Goal: Task Accomplishment & Management: Manage account settings

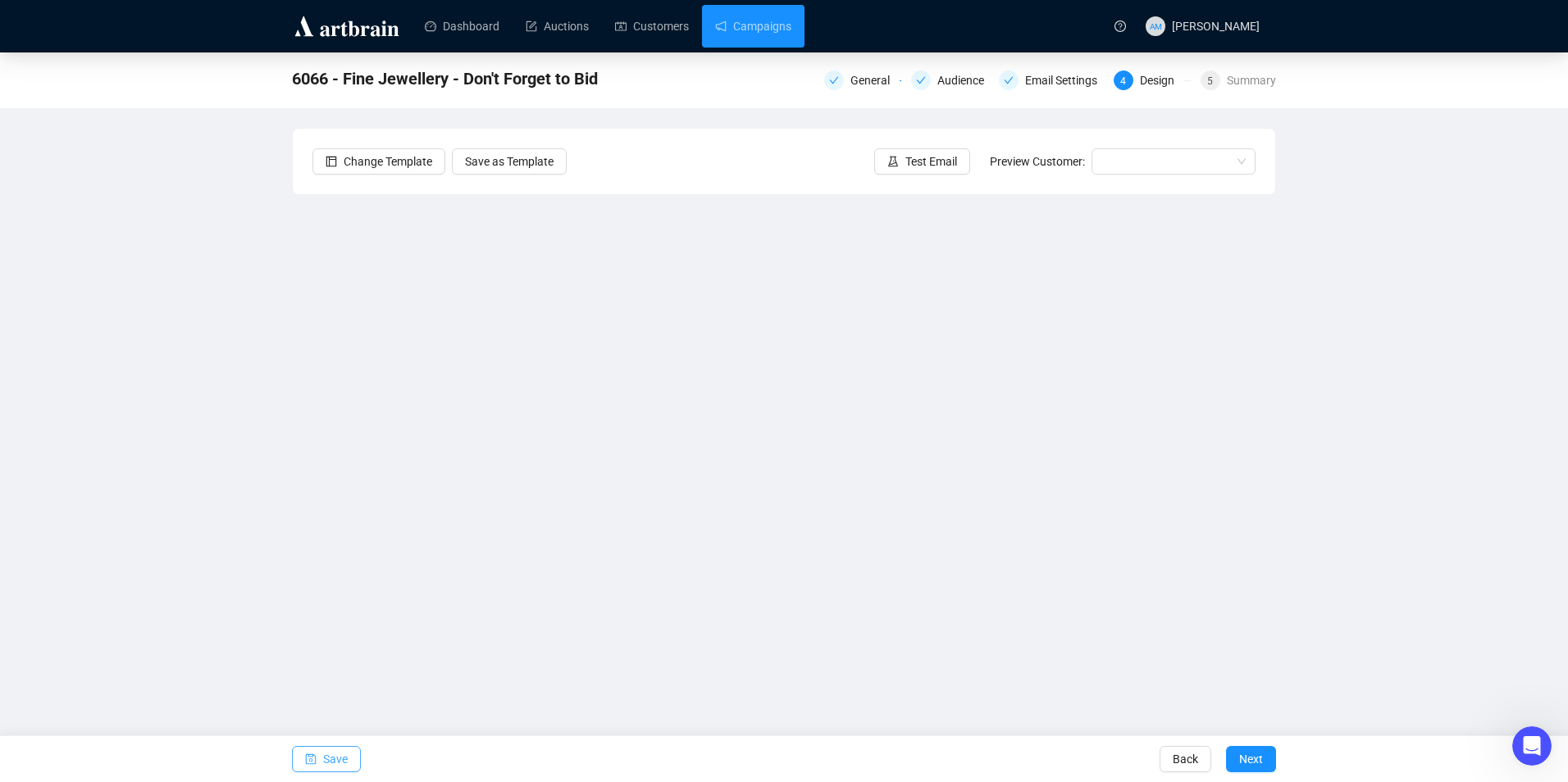
click at [332, 766] on span "Save" at bounding box center [335, 759] width 24 height 46
click at [327, 751] on span "Save" at bounding box center [335, 759] width 24 height 46
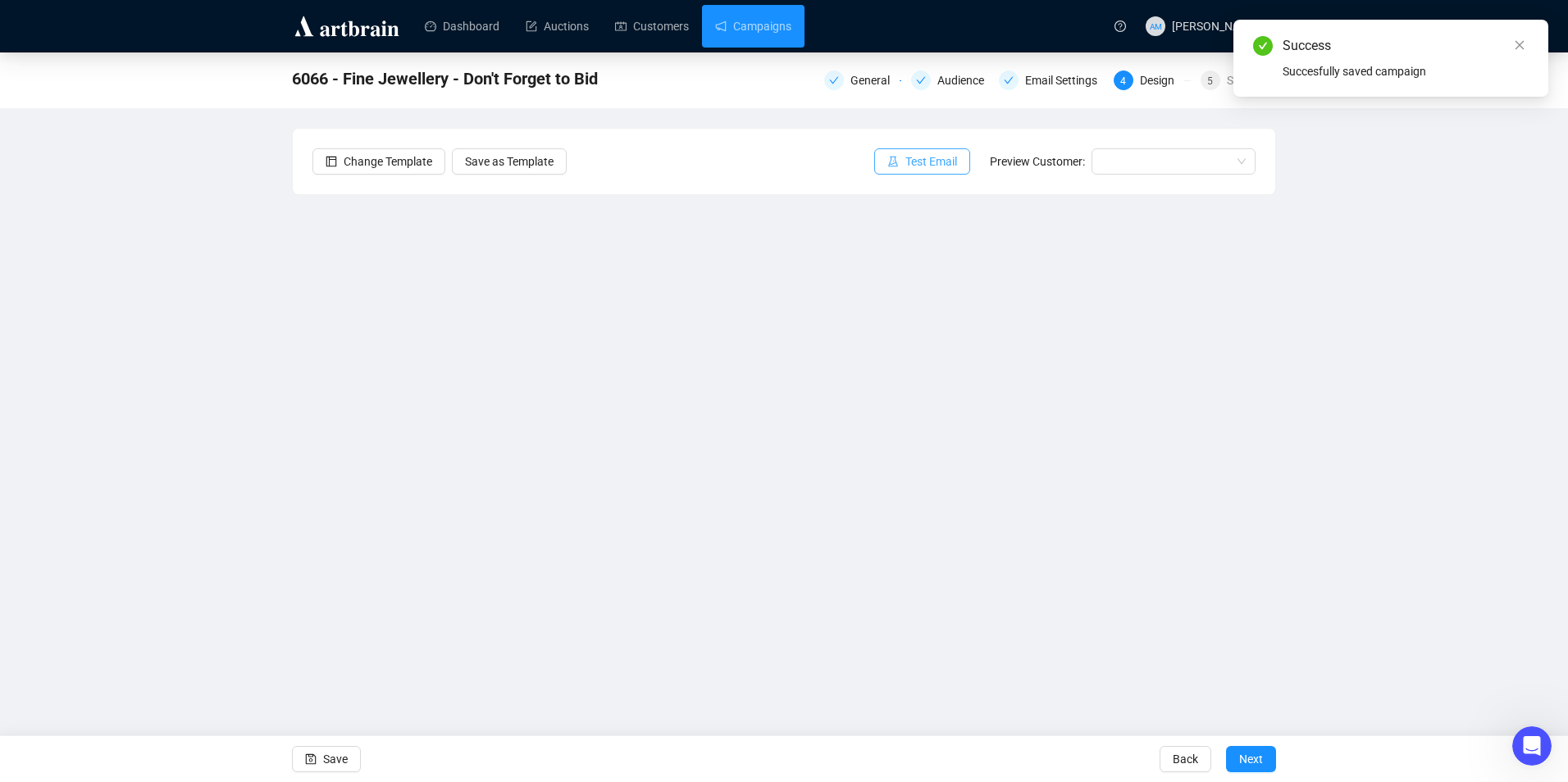
click at [927, 168] on span "Test Email" at bounding box center [931, 162] width 52 height 18
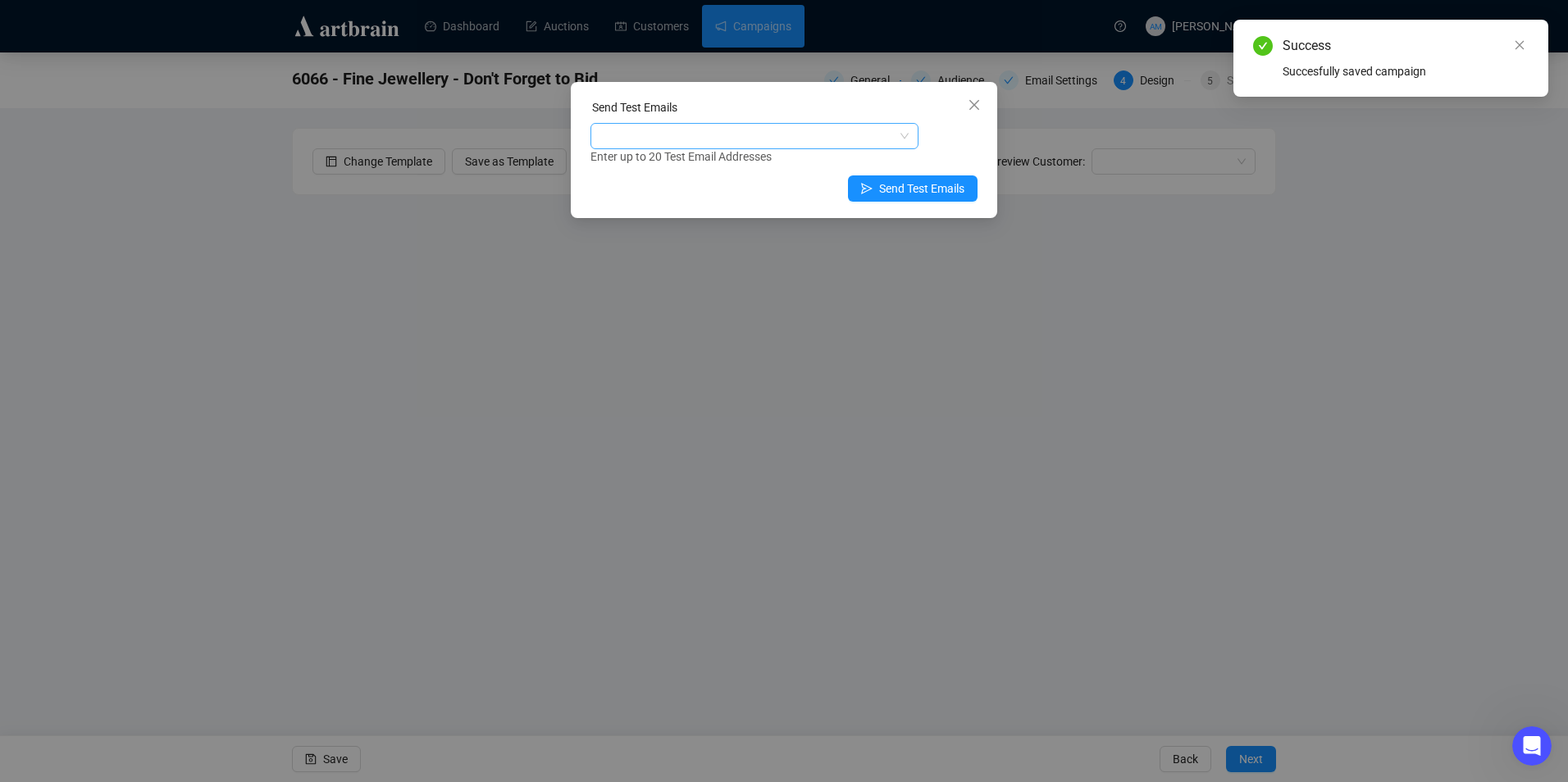
click at [814, 141] on div at bounding box center [745, 136] width 304 height 23
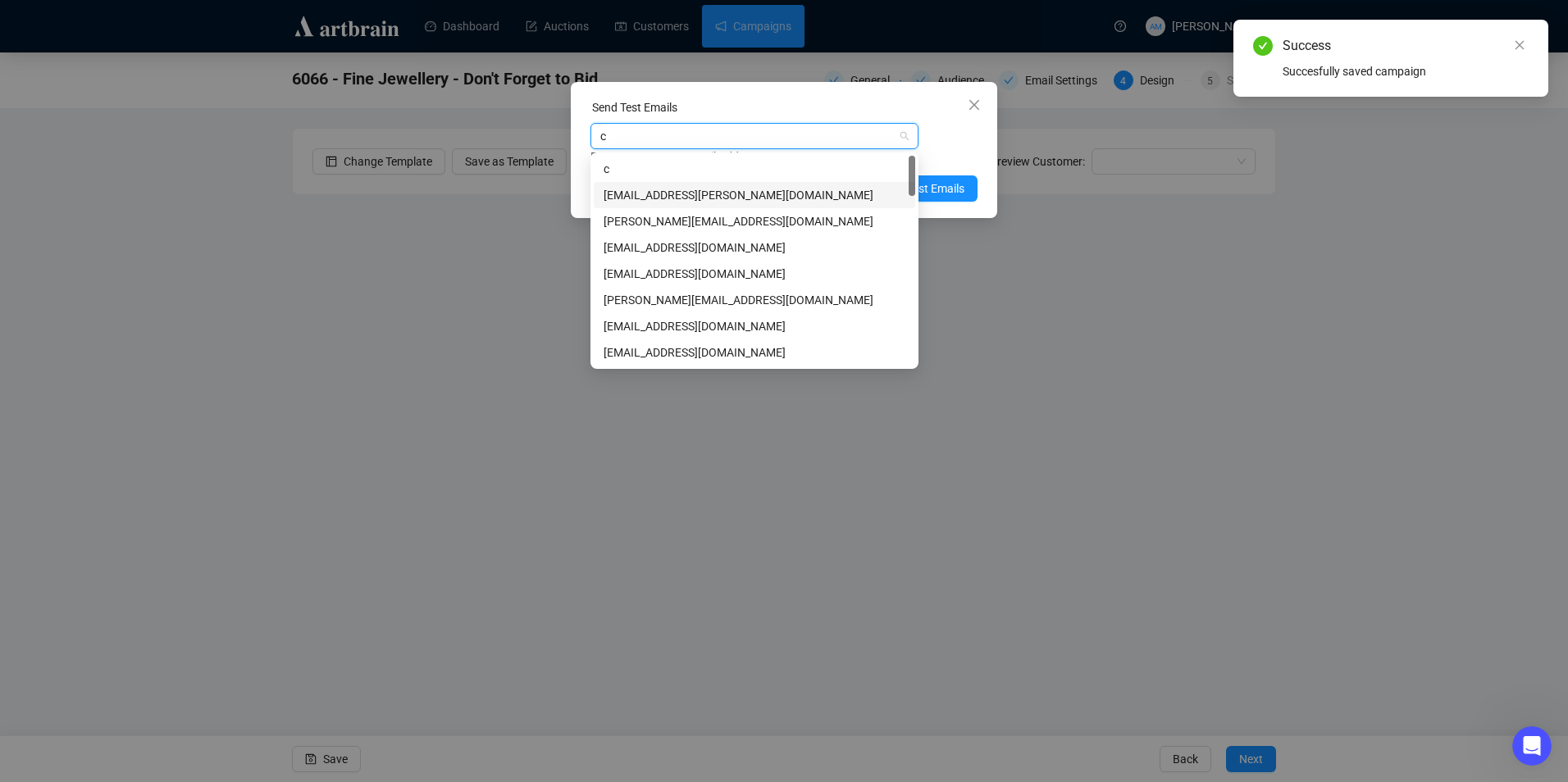
type input "cl"
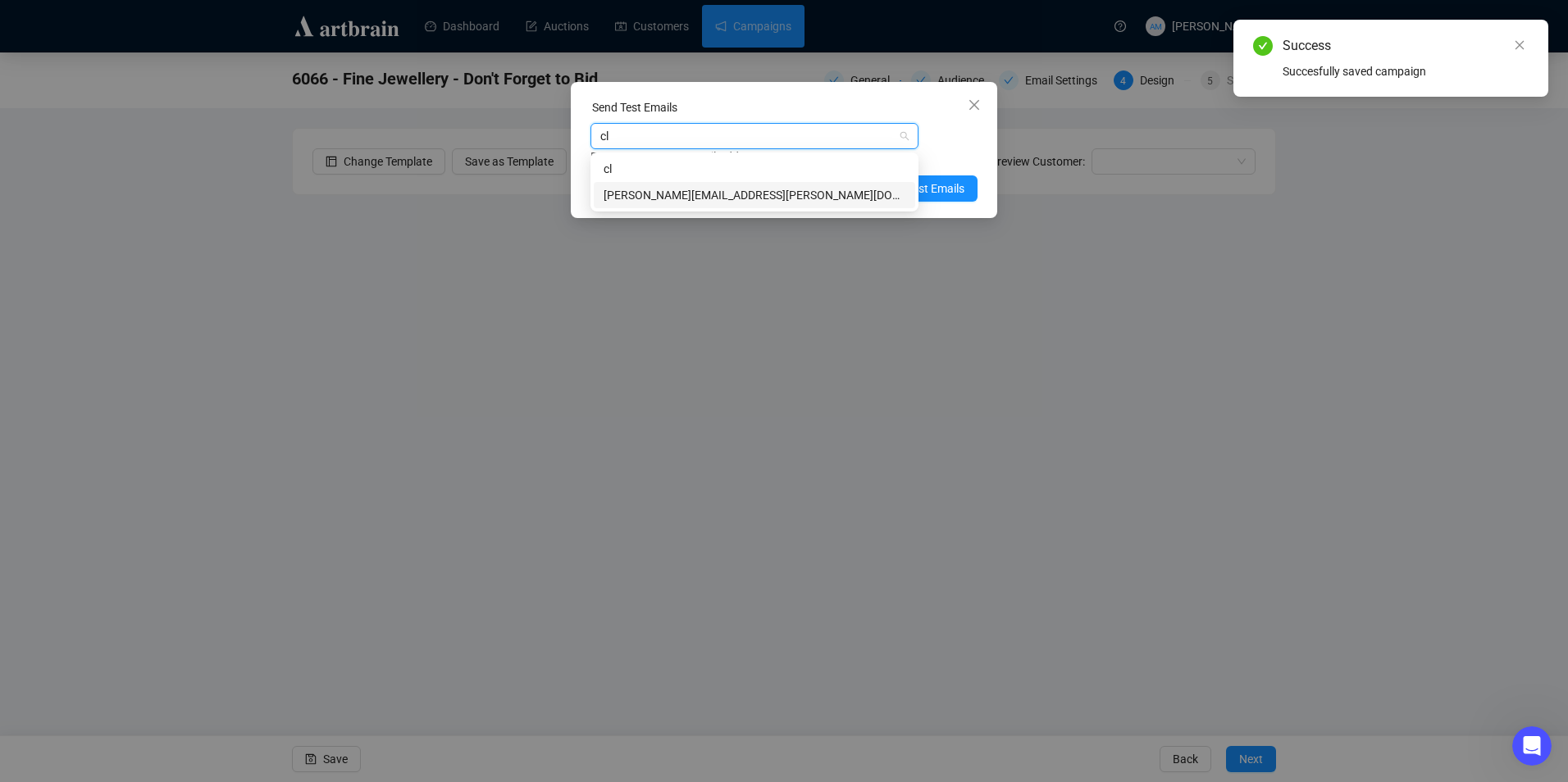
click at [715, 200] on div "[PERSON_NAME][EMAIL_ADDRESS][PERSON_NAME][DOMAIN_NAME]" at bounding box center [754, 195] width 301 height 18
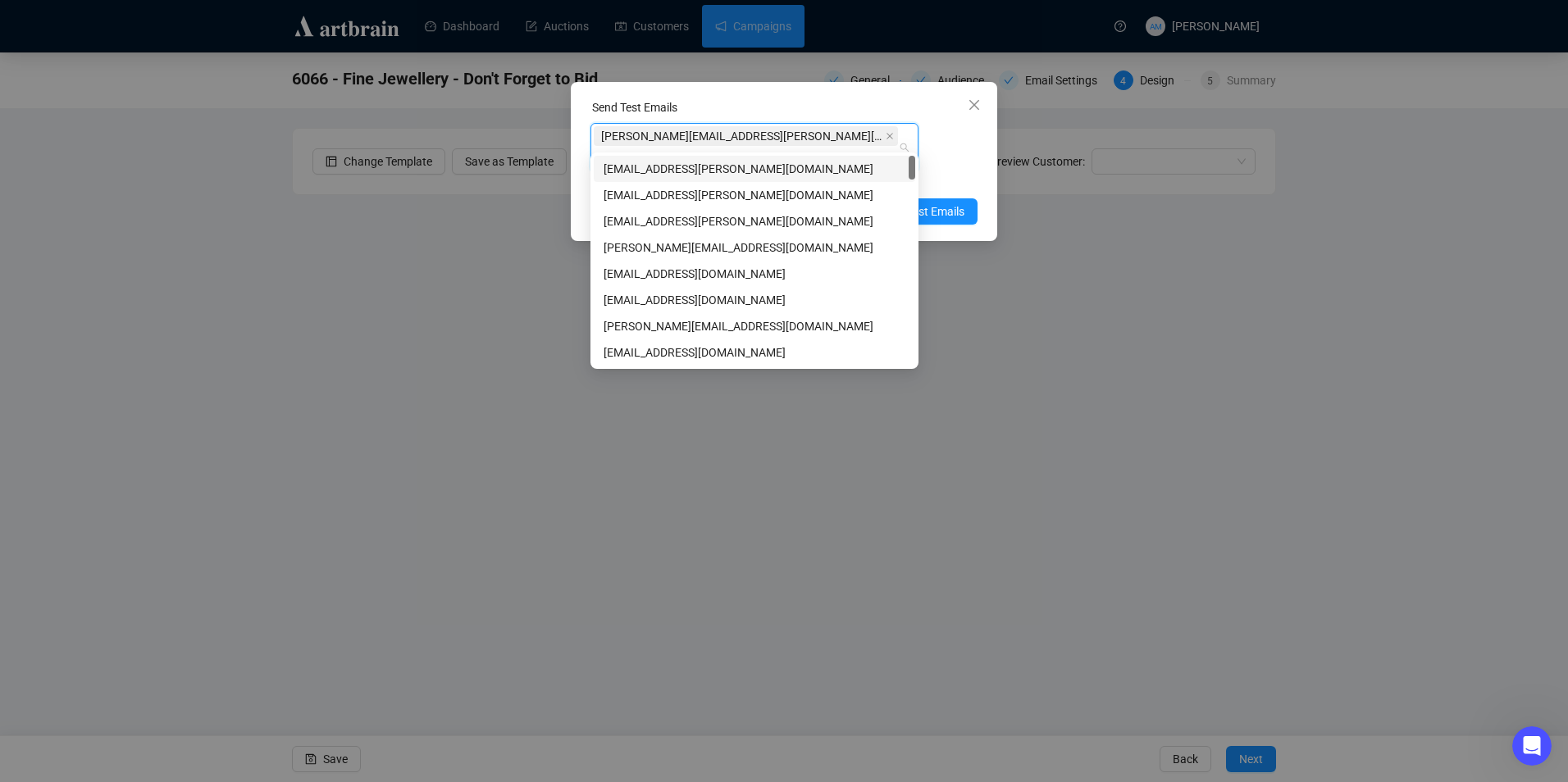
click at [942, 144] on div "[PERSON_NAME][EMAIL_ADDRESS][PERSON_NAME][DOMAIN_NAME] Enter up to 20 Test Emai…" at bounding box center [784, 156] width 387 height 65
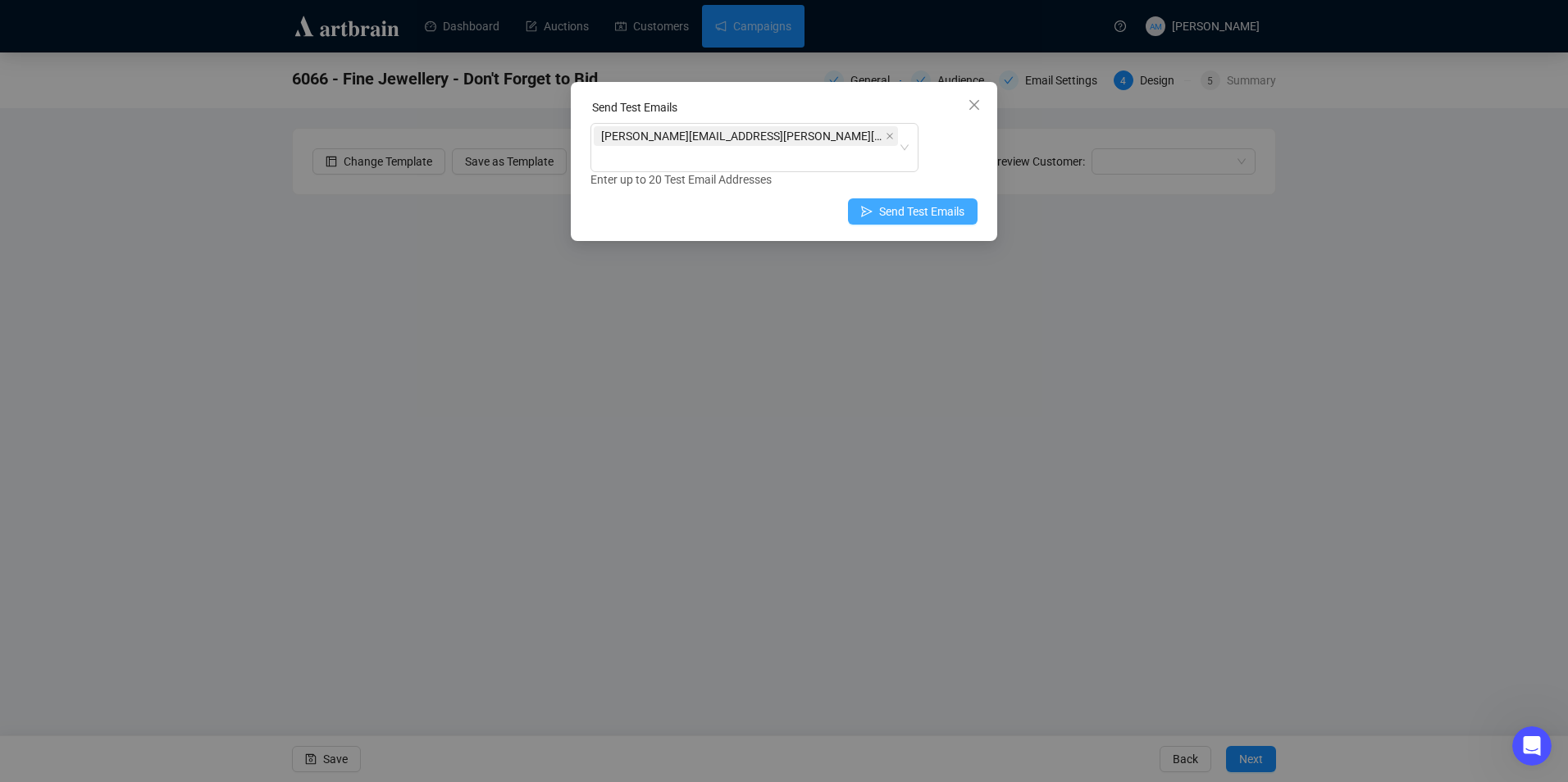
click at [938, 203] on span "Send Test Emails" at bounding box center [922, 212] width 85 height 18
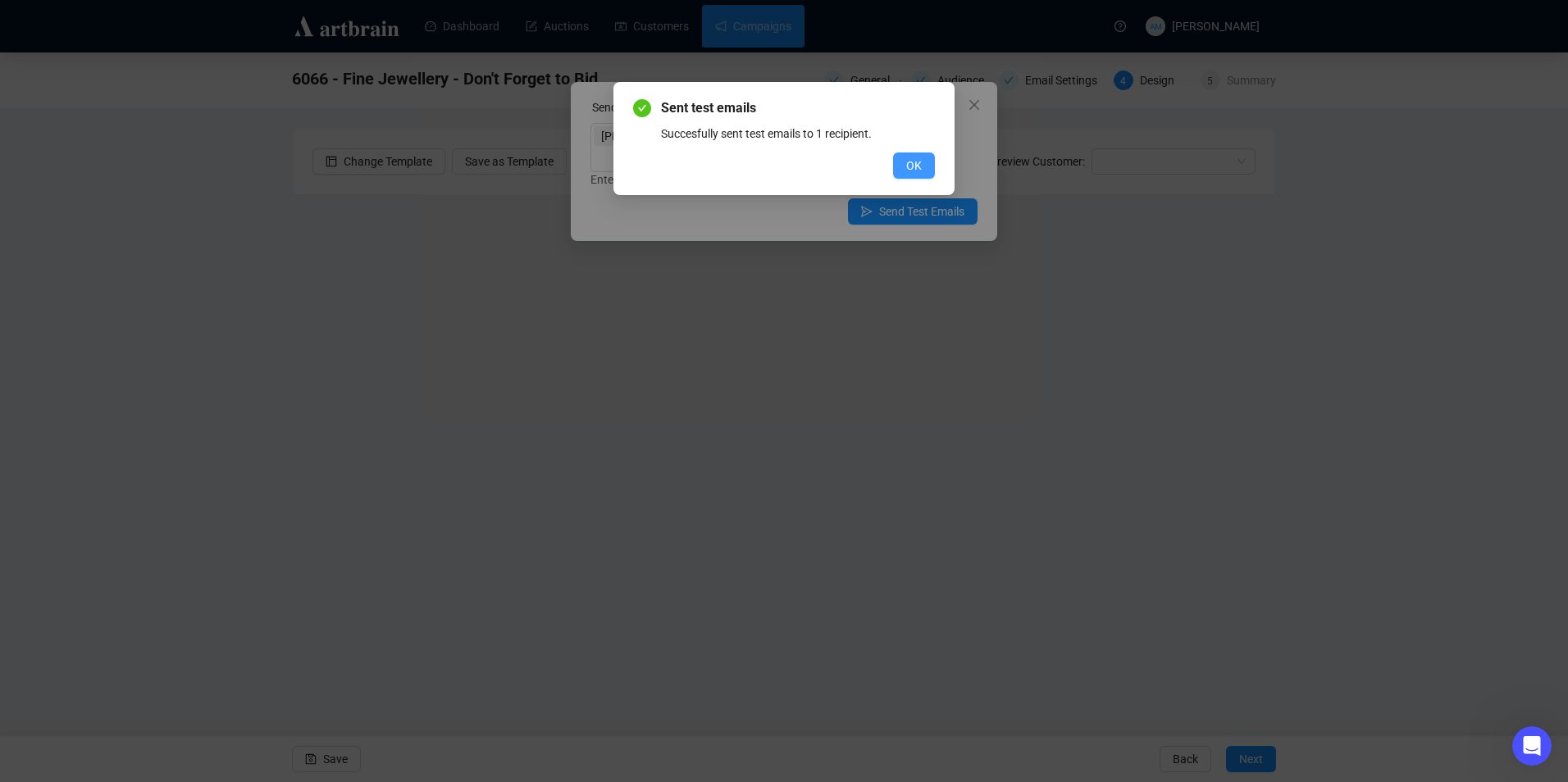
click at [915, 168] on span "OK" at bounding box center [913, 166] width 16 height 18
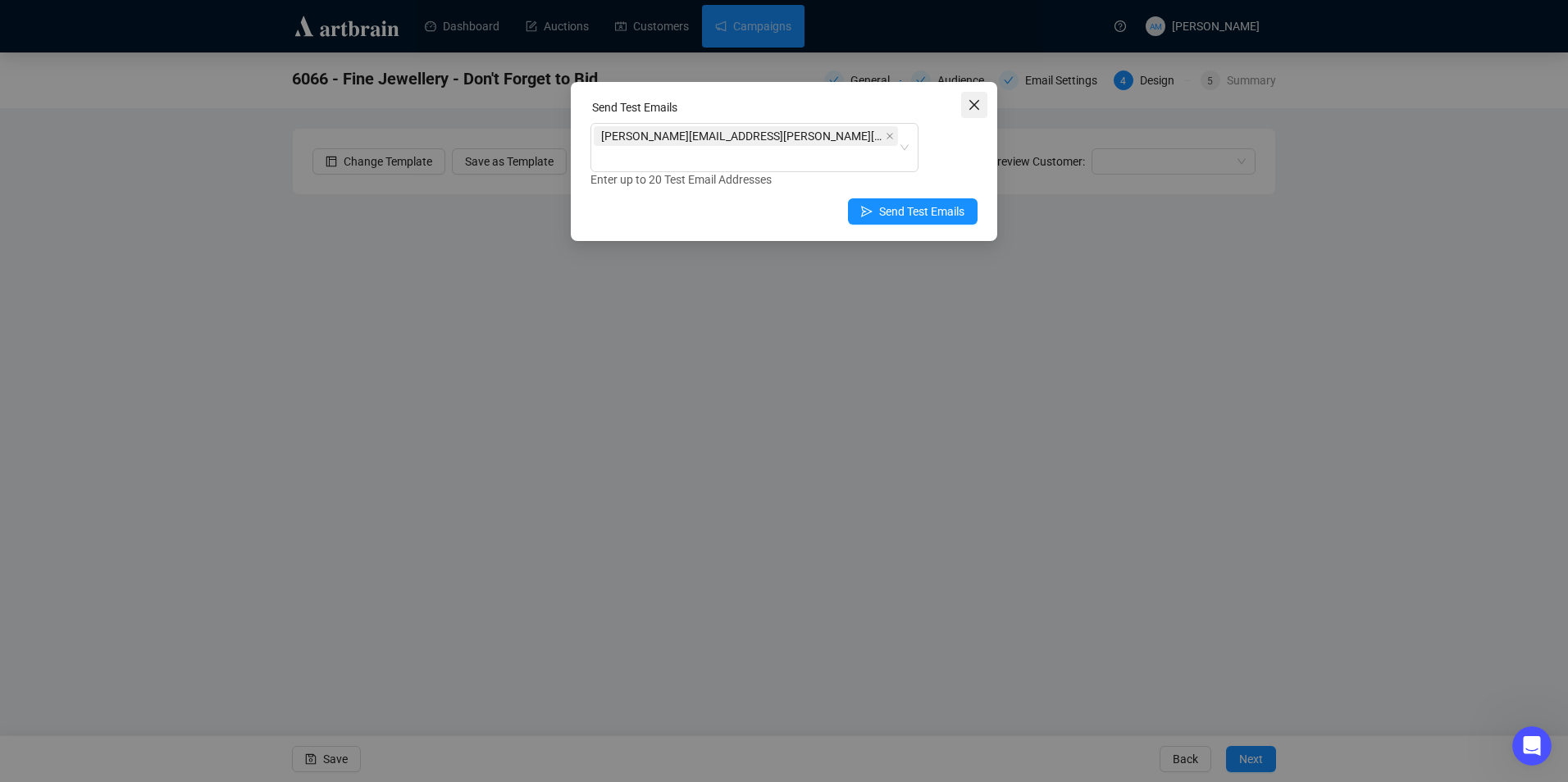
click at [979, 105] on icon "close" at bounding box center [974, 105] width 13 height 13
